Goal: Task Accomplishment & Management: Use online tool/utility

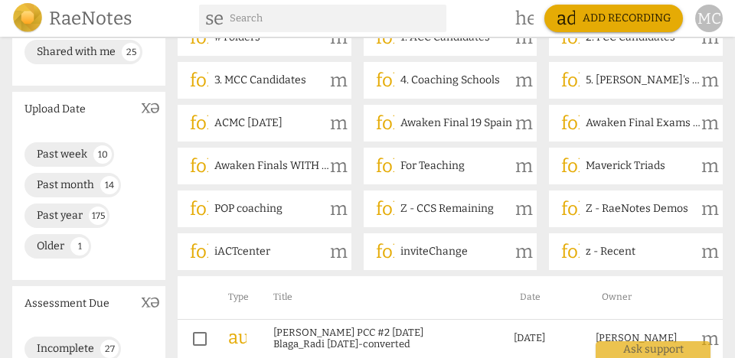
scroll to position [92, 0]
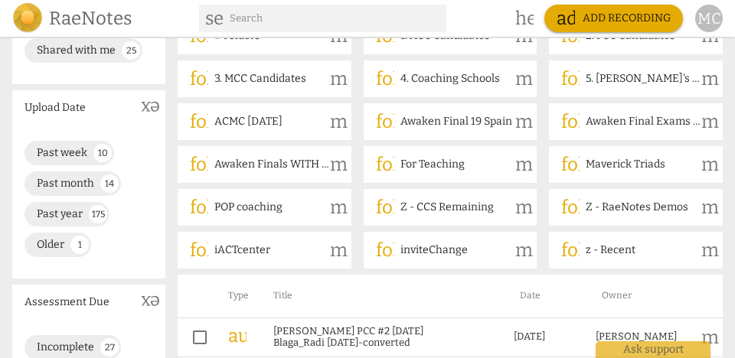
click at [310, 26] on input "text" at bounding box center [335, 18] width 211 height 25
type input "[PERSON_NAME]"
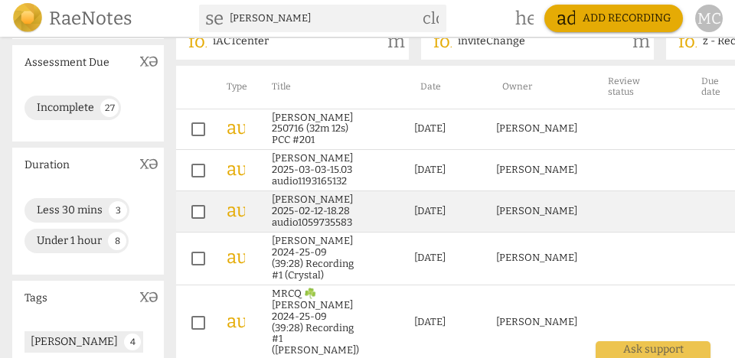
scroll to position [300, 0]
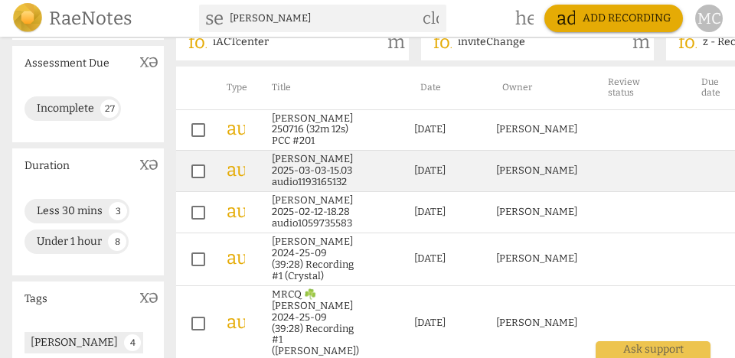
click at [286, 169] on link "[PERSON_NAME] 2025-03-03-15.03 audio1193165132" at bounding box center [315, 171] width 87 height 34
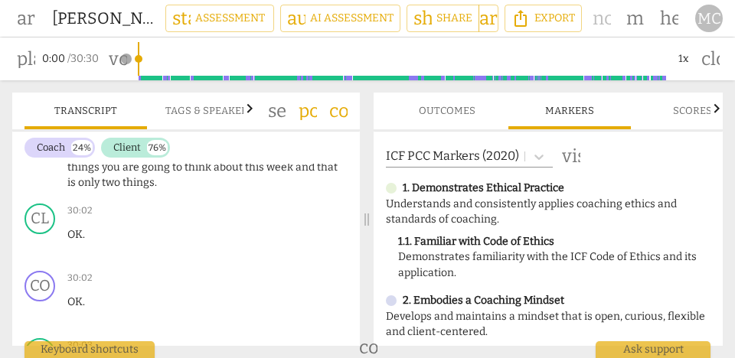
scroll to position [13043, 0]
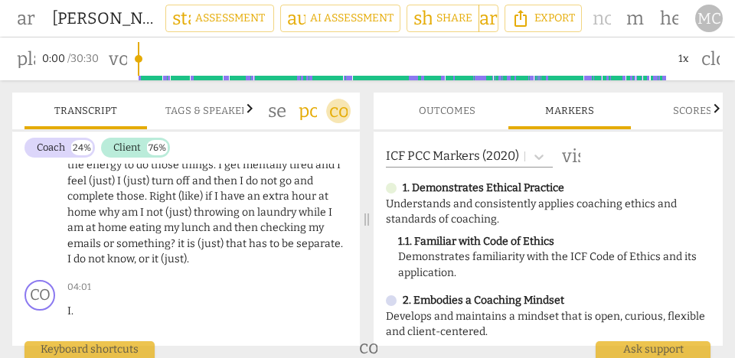
click at [348, 110] on span "comment" at bounding box center [338, 111] width 25 height 18
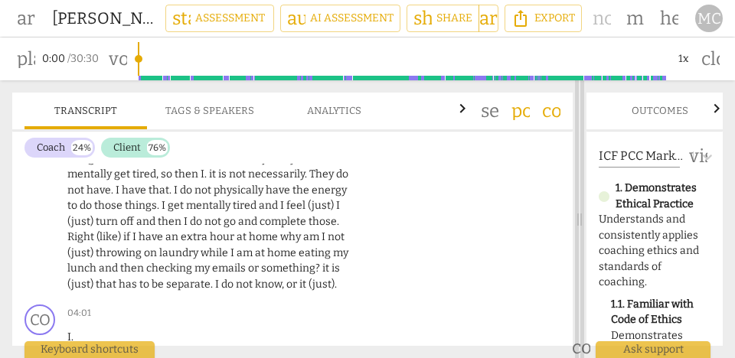
drag, startPoint x: 342, startPoint y: 214, endPoint x: 581, endPoint y: 220, distance: 239.1
click at [581, 220] on span at bounding box center [579, 219] width 9 height 278
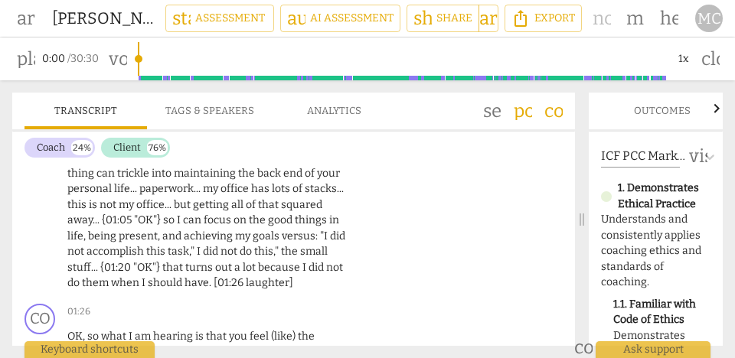
scroll to position [0, 0]
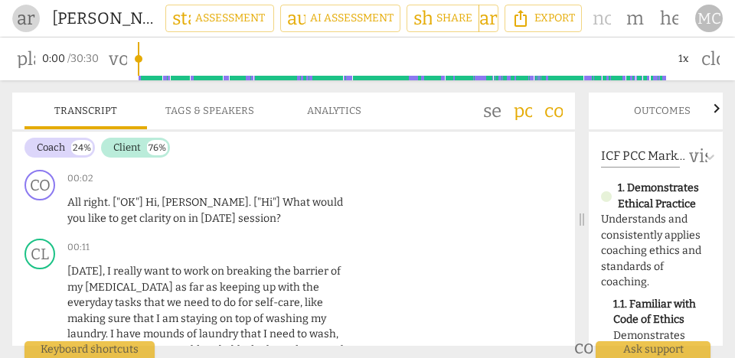
click at [21, 19] on span "arrow_back" at bounding box center [26, 18] width 18 height 18
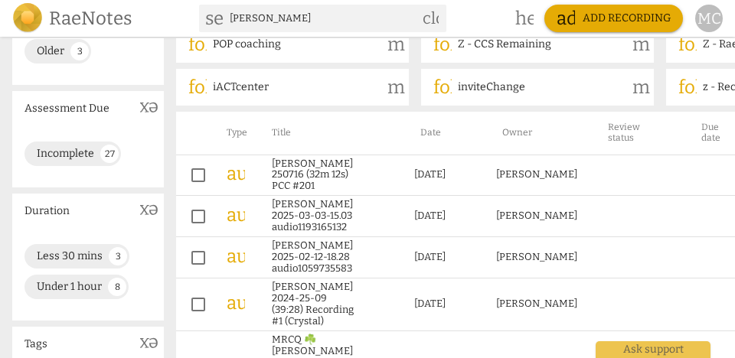
scroll to position [263, 0]
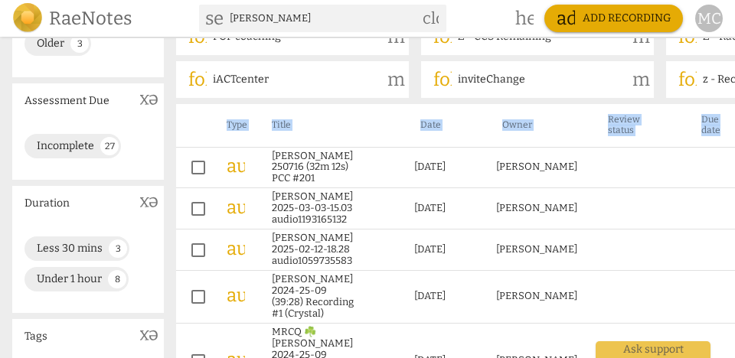
drag, startPoint x: 177, startPoint y: 119, endPoint x: 682, endPoint y: 132, distance: 504.9
click at [682, 132] on tr "Type Title Date Owner Review status Due date Required assessors" at bounding box center [541, 125] width 730 height 43
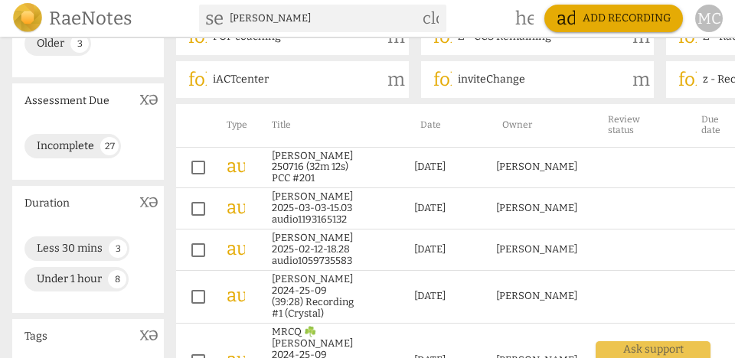
click at [359, 118] on th "Title" at bounding box center [328, 125] width 149 height 43
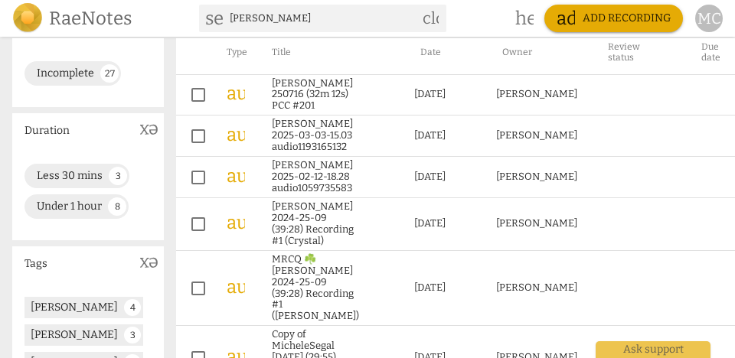
scroll to position [337, 0]
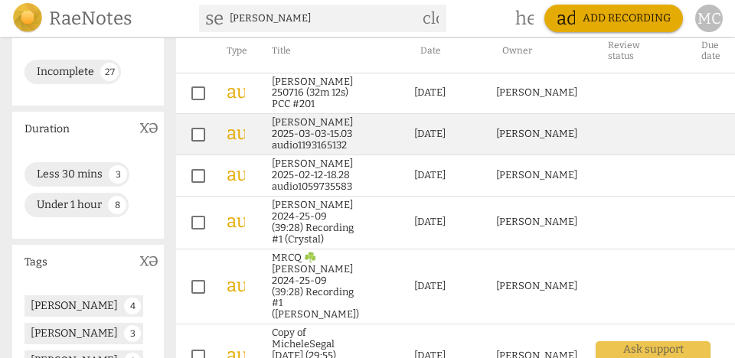
click at [274, 135] on link "[PERSON_NAME] 2025-03-03-15.03 audio1193165132" at bounding box center [315, 134] width 87 height 34
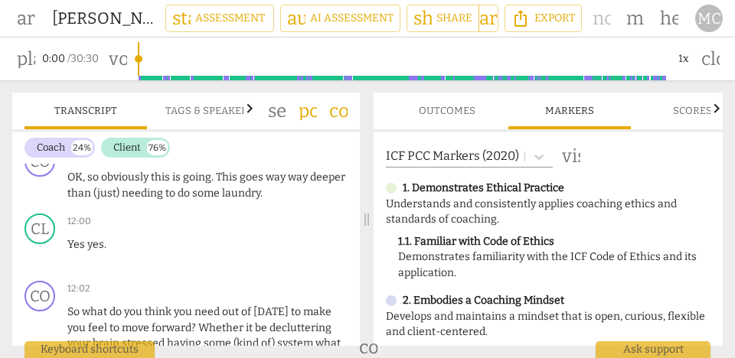
scroll to position [4630, 0]
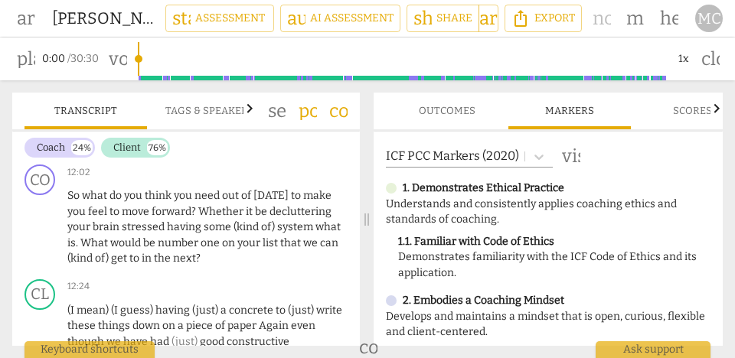
click at [358, 116] on div "Transcript Tags & Speakers Analytics search post_add comment" at bounding box center [186, 111] width 348 height 37
click at [344, 103] on span "comment" at bounding box center [338, 111] width 18 height 18
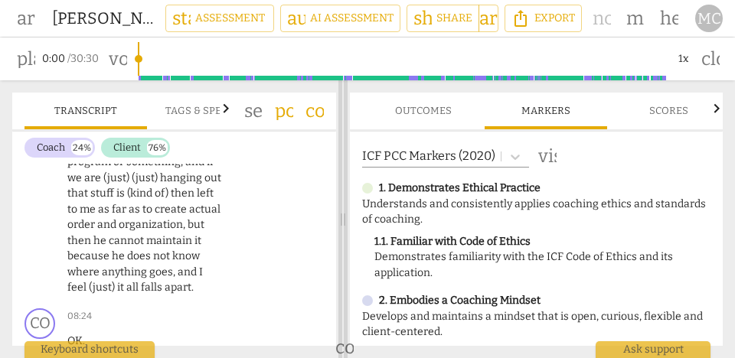
scroll to position [7009, 0]
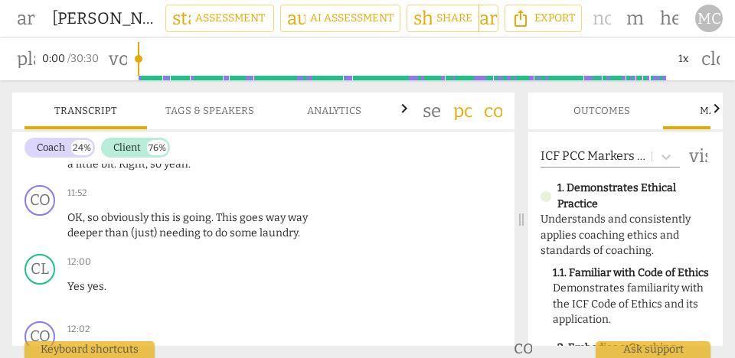
drag, startPoint x: 339, startPoint y: 226, endPoint x: 525, endPoint y: 223, distance: 186.2
click at [525, 223] on span at bounding box center [521, 219] width 9 height 278
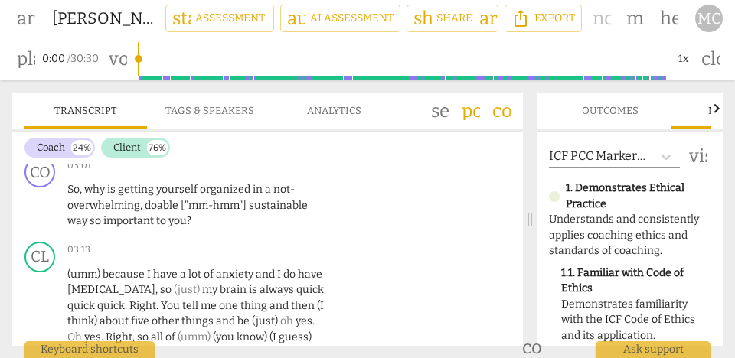
scroll to position [927, 0]
